Goal: Transaction & Acquisition: Subscribe to service/newsletter

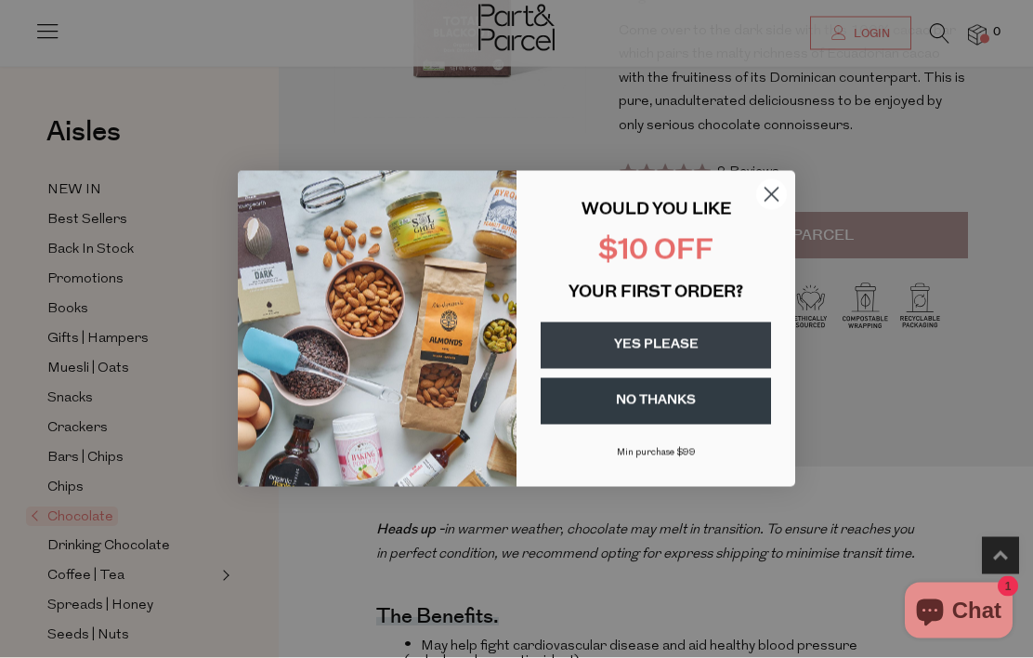
scroll to position [287, 0]
click at [700, 369] on button "YES PLEASE" at bounding box center [656, 345] width 230 height 46
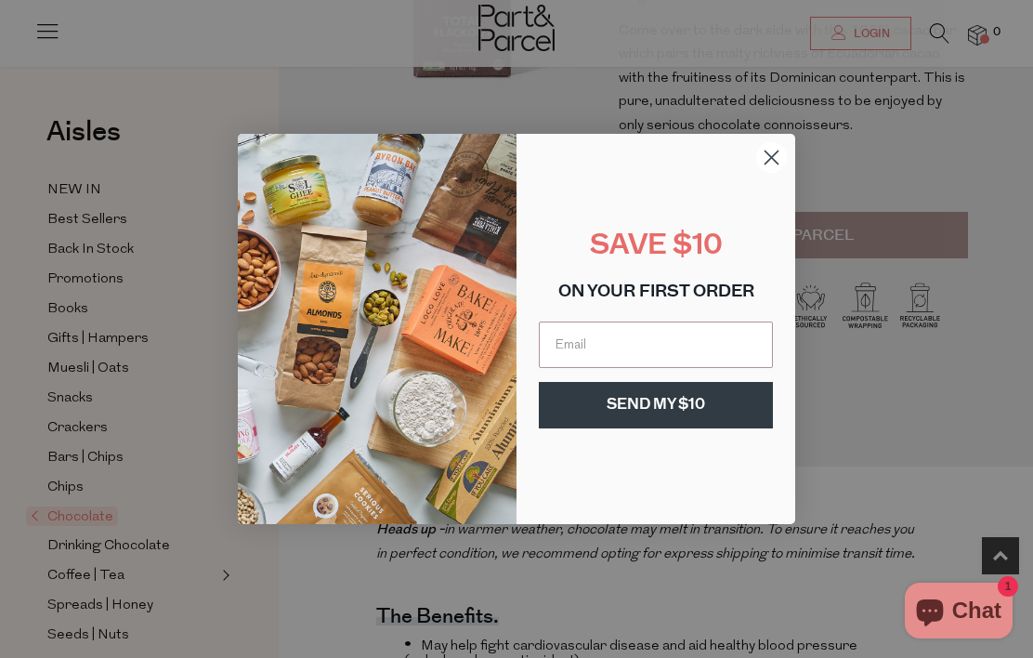
click at [737, 368] on input "Email" at bounding box center [656, 344] width 234 height 46
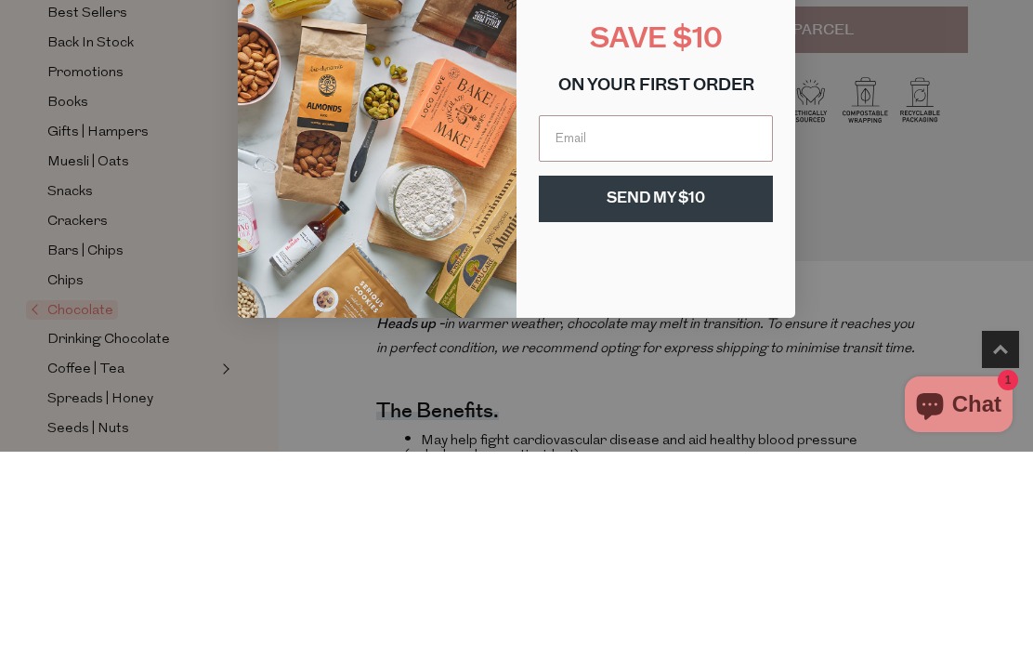
type input "petersharp235@gmail.com"
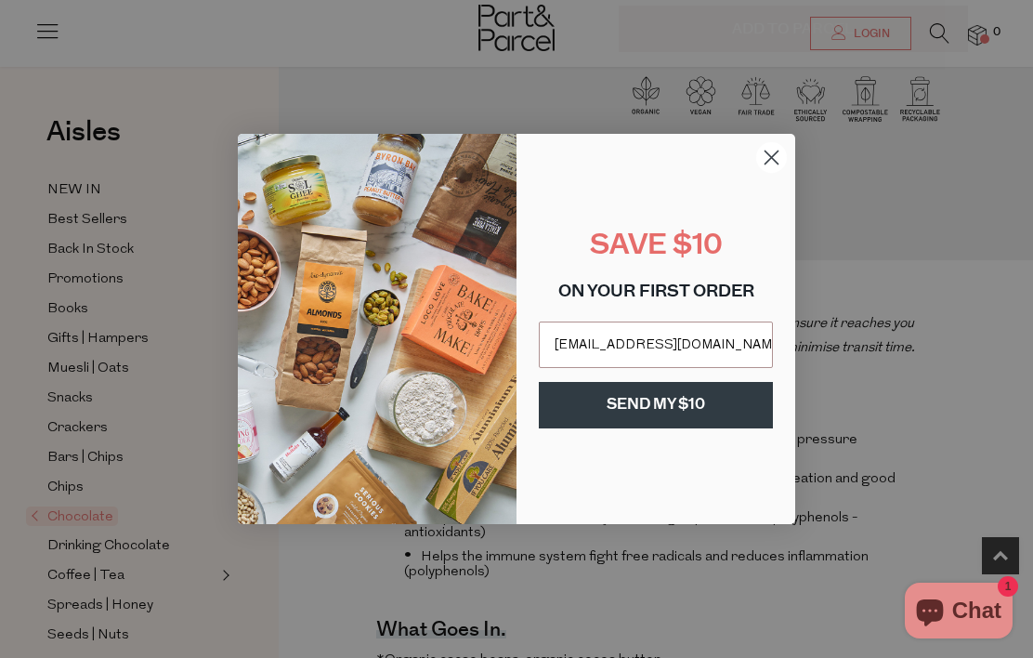
click at [742, 428] on button "SEND MY $10" at bounding box center [656, 405] width 234 height 46
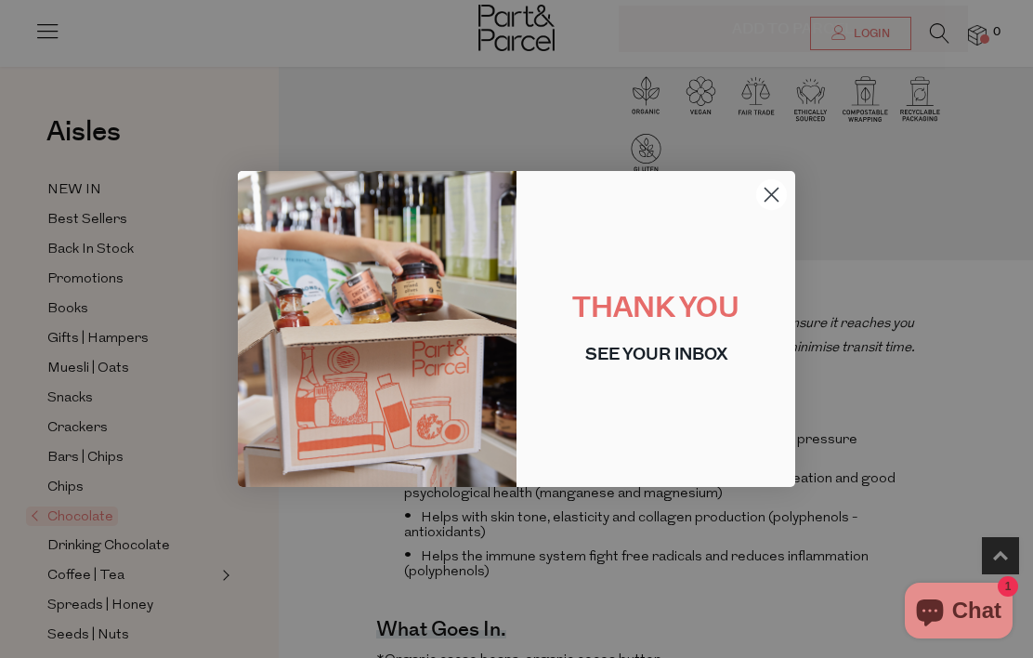
click at [772, 210] on circle "Close dialog" at bounding box center [771, 194] width 31 height 31
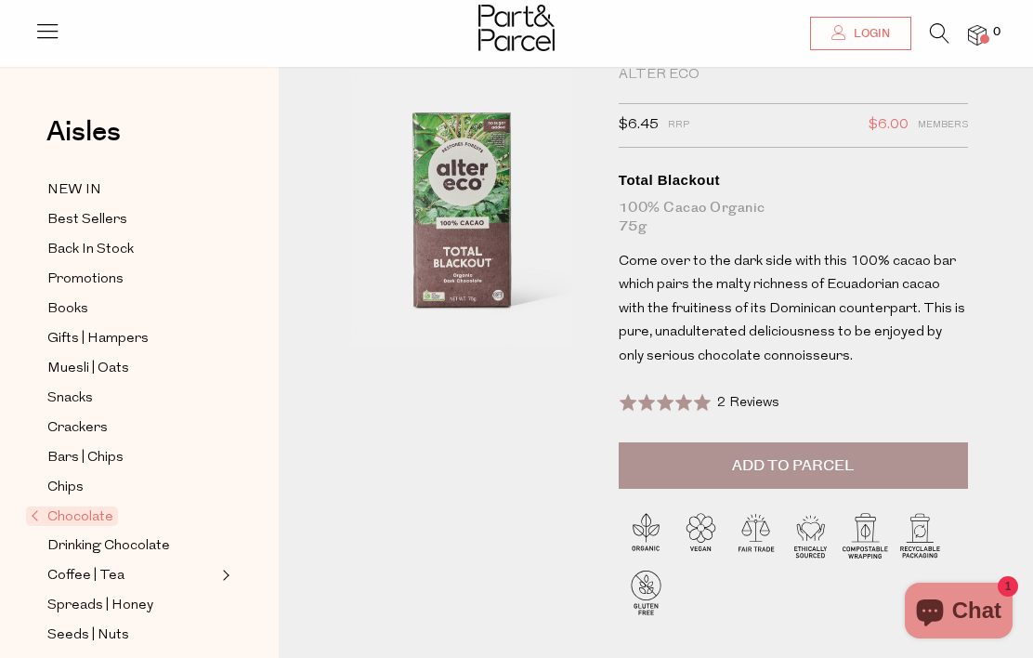
scroll to position [56, 0]
click at [890, 126] on span "$6.00" at bounding box center [889, 126] width 40 height 24
click at [941, 129] on span "Members" at bounding box center [943, 126] width 50 height 24
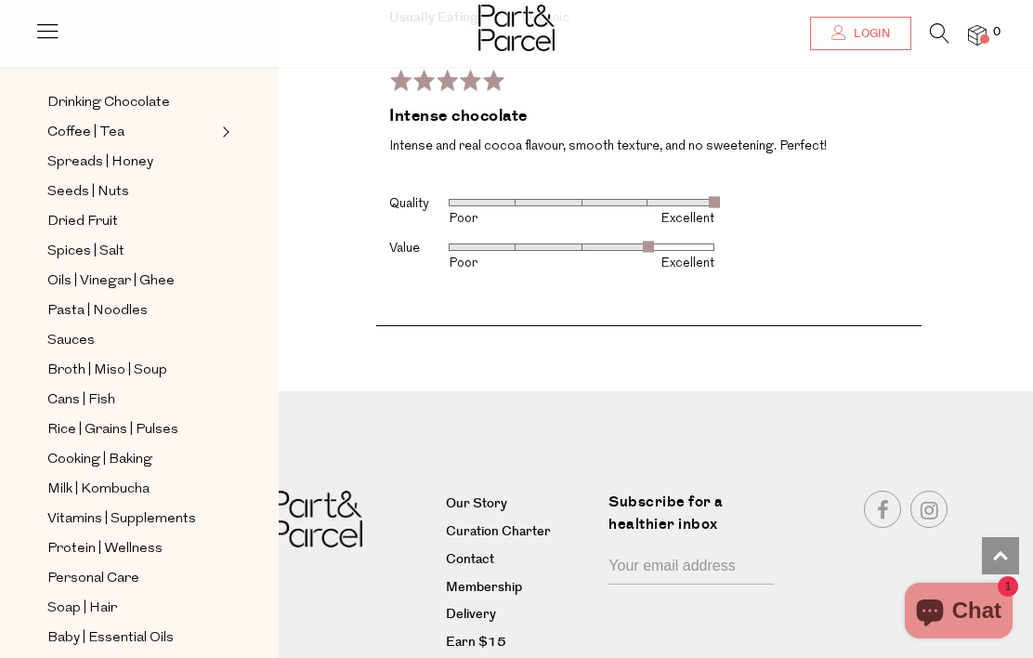
scroll to position [442, 0]
click at [505, 595] on link "Membership" at bounding box center [520, 588] width 149 height 22
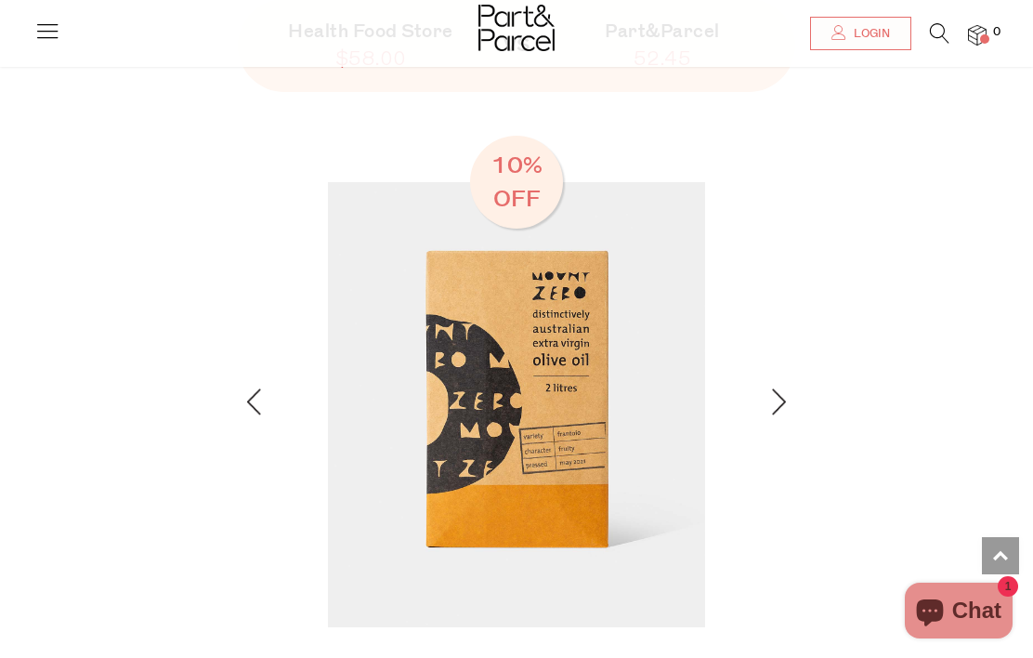
scroll to position [2466, 0]
